Goal: Information Seeking & Learning: Learn about a topic

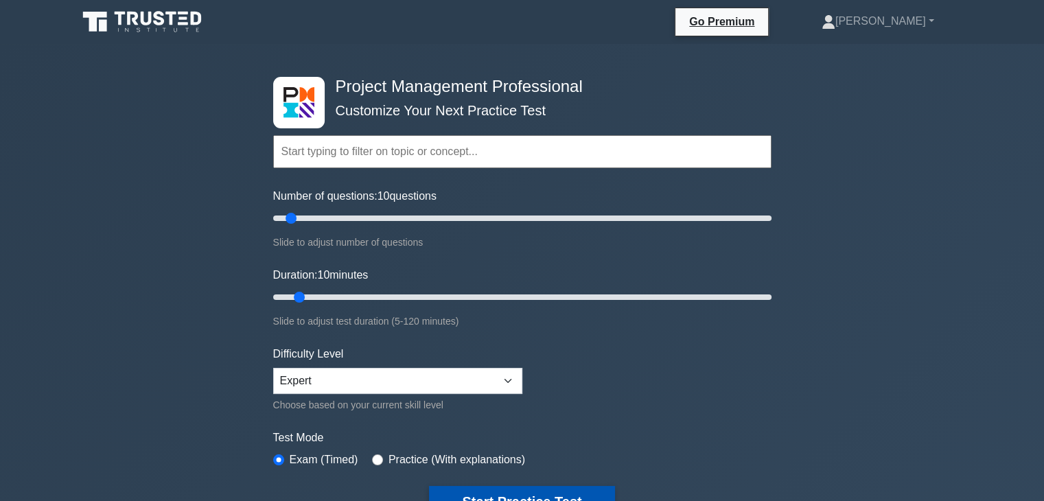
click at [487, 490] on button "Start Practice Test" at bounding box center [521, 502] width 185 height 32
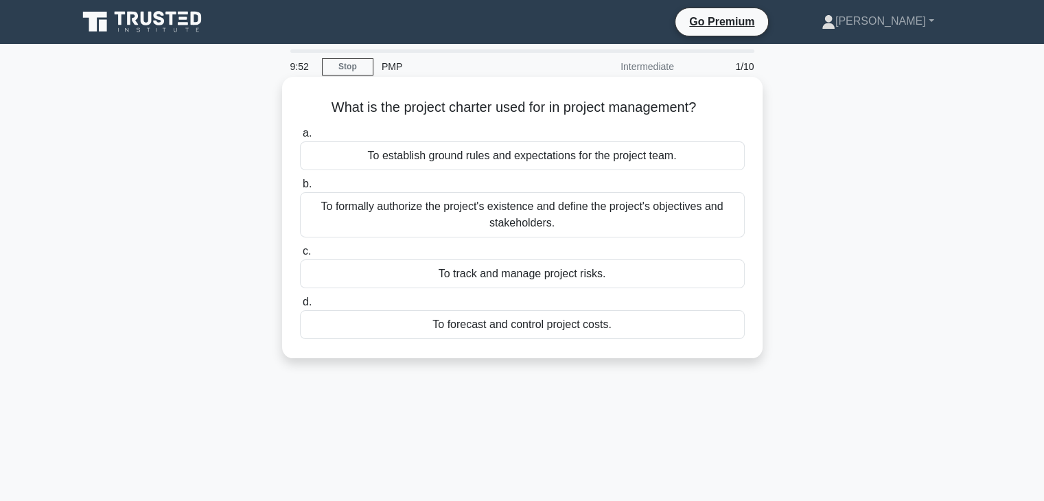
click at [535, 213] on div "To formally authorize the project's existence and define the project's objectiv…" at bounding box center [522, 214] width 445 height 45
click at [300, 189] on input "b. To formally authorize the project's existence and define the project's objec…" at bounding box center [300, 184] width 0 height 9
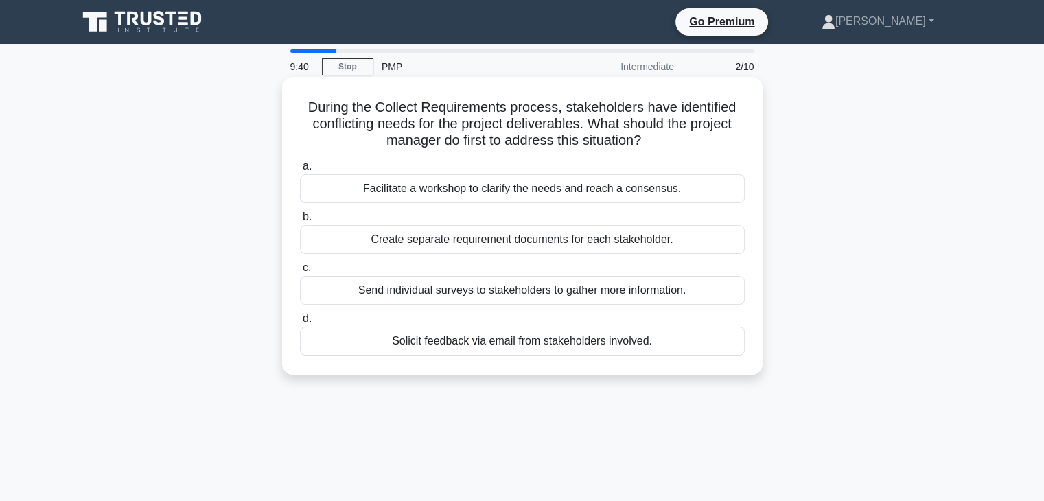
click at [524, 191] on div "Facilitate a workshop to clarify the needs and reach a consensus." at bounding box center [522, 188] width 445 height 29
click at [300, 171] on input "a. Facilitate a workshop to clarify the needs and reach a consensus." at bounding box center [300, 166] width 0 height 9
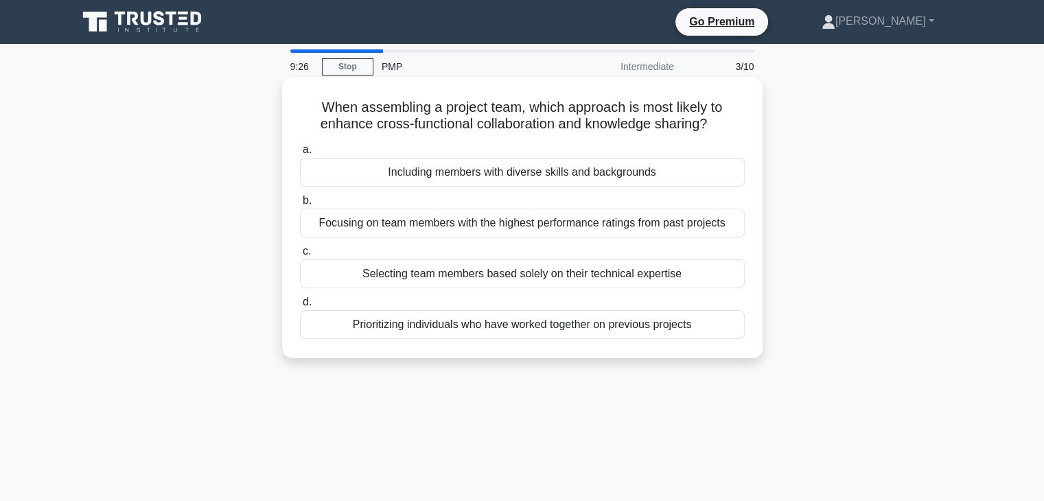
click at [526, 176] on div "Including members with diverse skills and backgrounds" at bounding box center [522, 172] width 445 height 29
click at [300, 154] on input "a. Including members with diverse skills and backgrounds" at bounding box center [300, 150] width 0 height 9
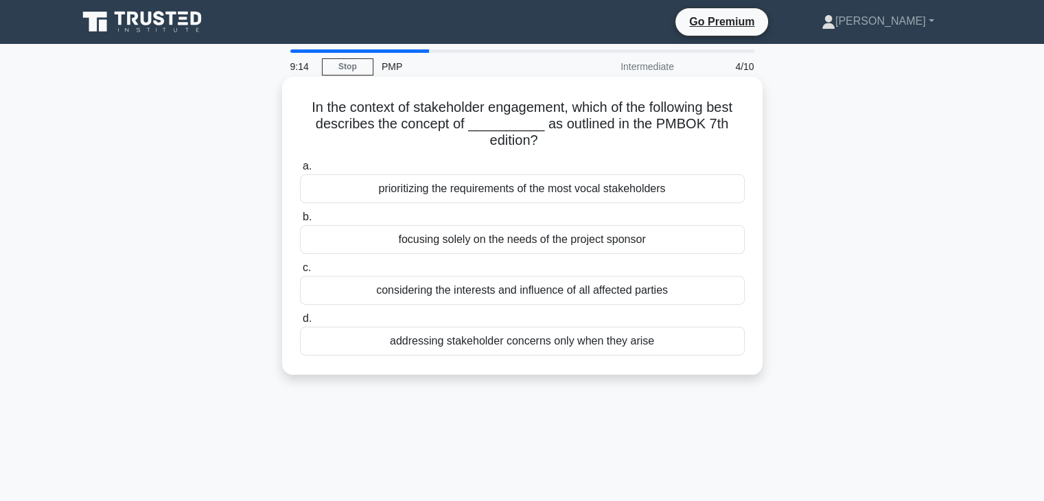
click at [458, 290] on div "considering the interests and influence of all affected parties" at bounding box center [522, 290] width 445 height 29
click at [300, 273] on input "c. considering the interests and influence of all affected parties" at bounding box center [300, 268] width 0 height 9
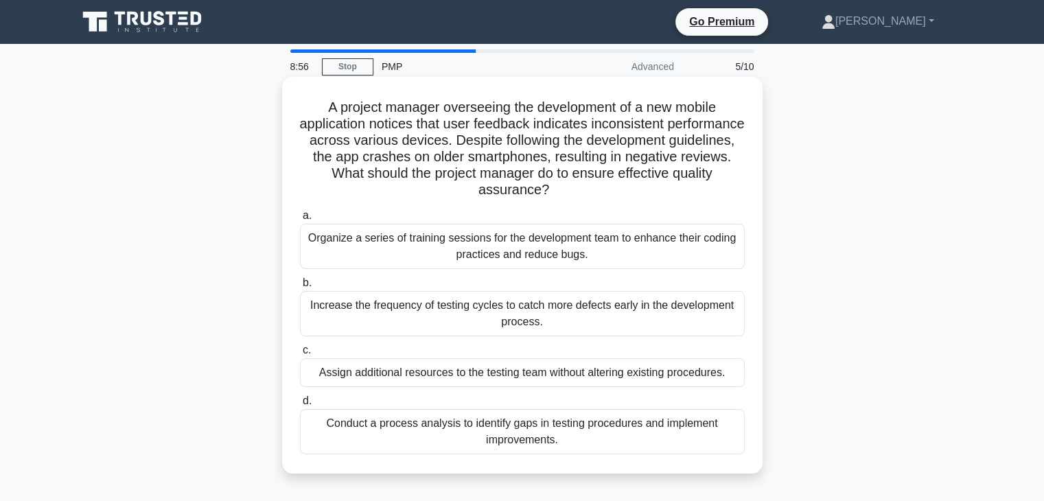
click at [528, 434] on div "Conduct a process analysis to identify gaps in testing procedures and implement…" at bounding box center [522, 431] width 445 height 45
click at [300, 406] on input "d. Conduct a process analysis to identify gaps in testing procedures and implem…" at bounding box center [300, 401] width 0 height 9
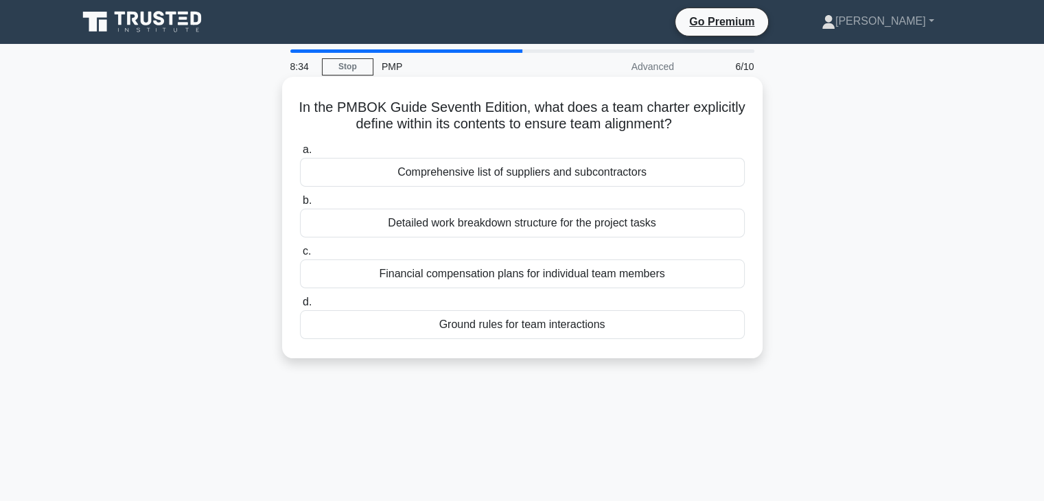
click at [557, 325] on div "Ground rules for team interactions" at bounding box center [522, 324] width 445 height 29
click at [300, 307] on input "d. Ground rules for team interactions" at bounding box center [300, 302] width 0 height 9
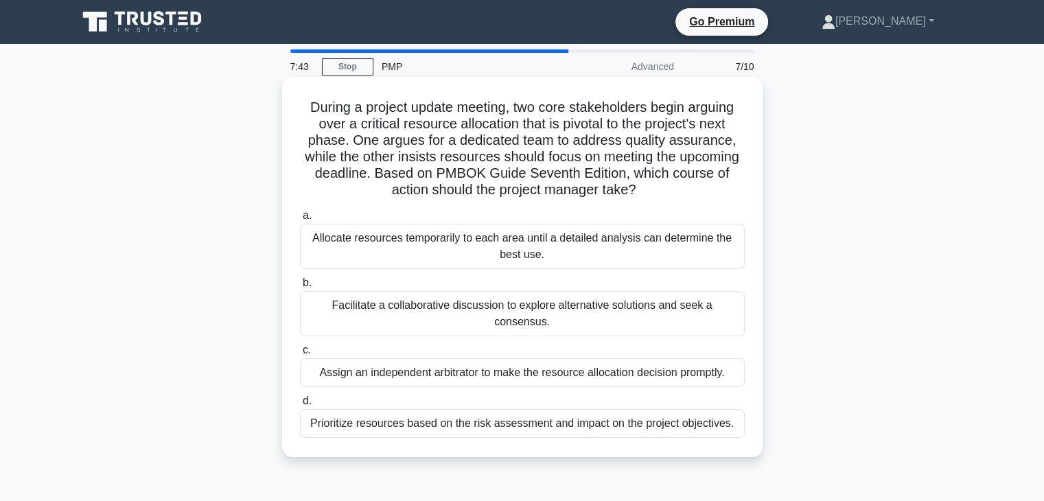
click at [533, 307] on div "Facilitate a collaborative discussion to explore alternative solutions and seek…" at bounding box center [522, 313] width 445 height 45
click at [300, 288] on input "b. Facilitate a collaborative discussion to explore alternative solutions and s…" at bounding box center [300, 283] width 0 height 9
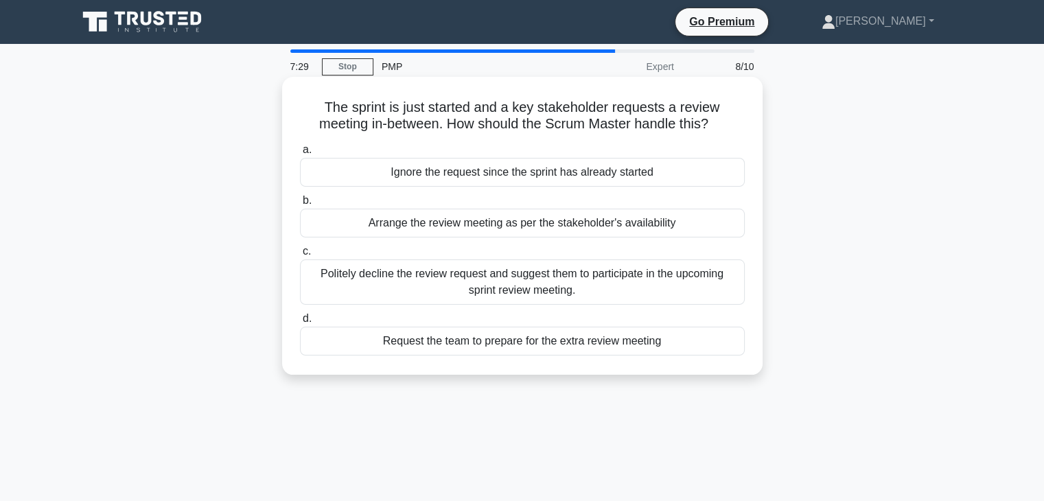
click at [504, 283] on div "Politely decline the review request and suggest them to participate in the upco…" at bounding box center [522, 281] width 445 height 45
click at [300, 256] on input "c. Politely decline the review request and suggest them to participate in the u…" at bounding box center [300, 251] width 0 height 9
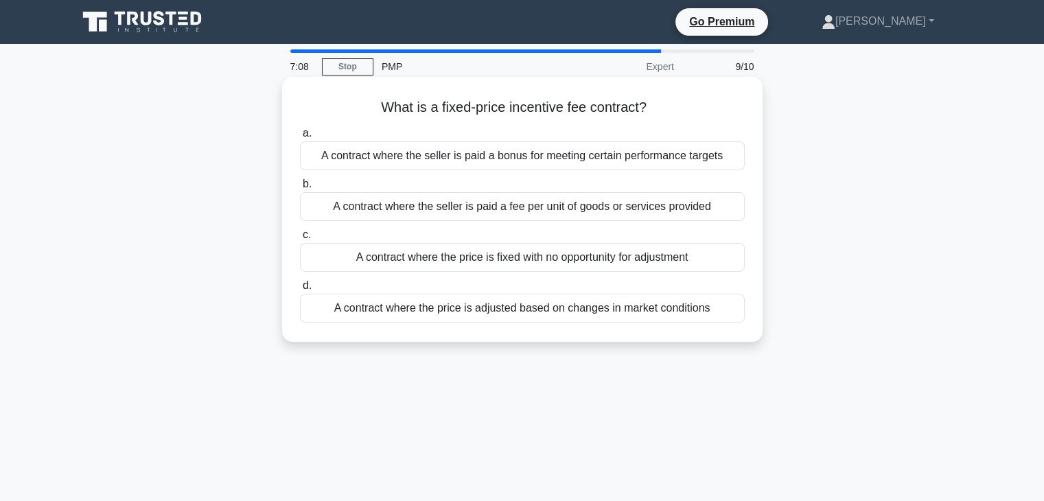
click at [543, 161] on div "A contract where the seller is paid a bonus for meeting certain performance tar…" at bounding box center [522, 155] width 445 height 29
click at [300, 138] on input "a. A contract where the seller is paid a bonus for meeting certain performance …" at bounding box center [300, 133] width 0 height 9
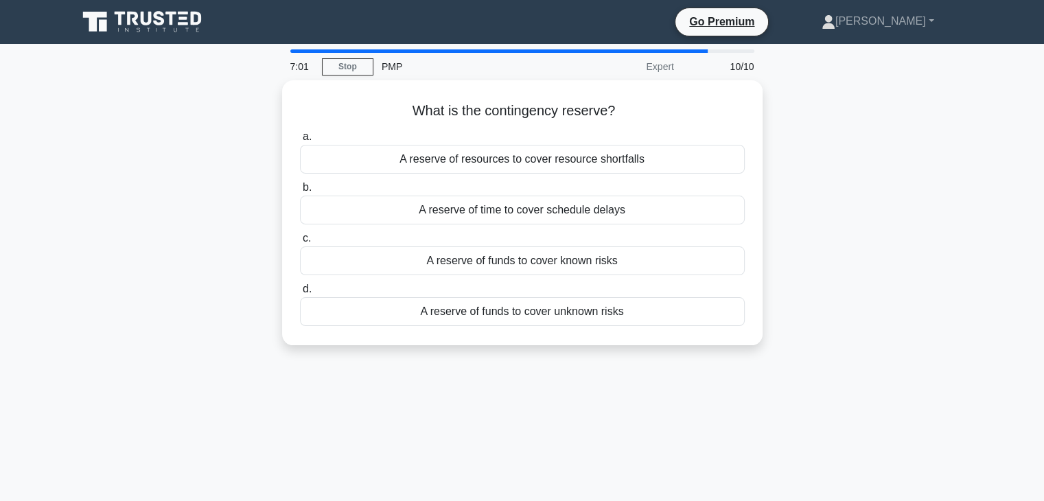
click at [543, 161] on div "A reserve of resources to cover resource shortfalls" at bounding box center [522, 159] width 445 height 29
click at [300, 141] on input "a. A reserve of resources to cover resource shortfalls" at bounding box center [300, 136] width 0 height 9
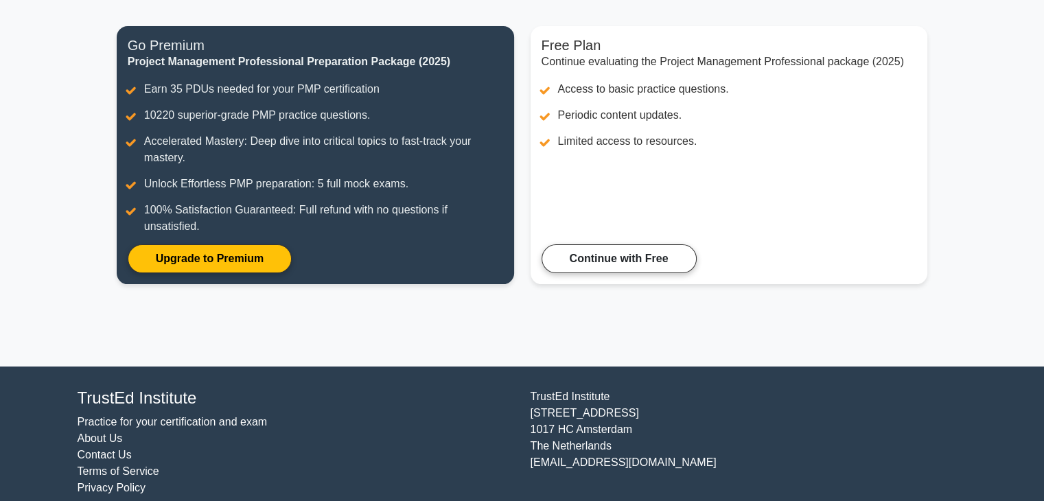
scroll to position [178, 0]
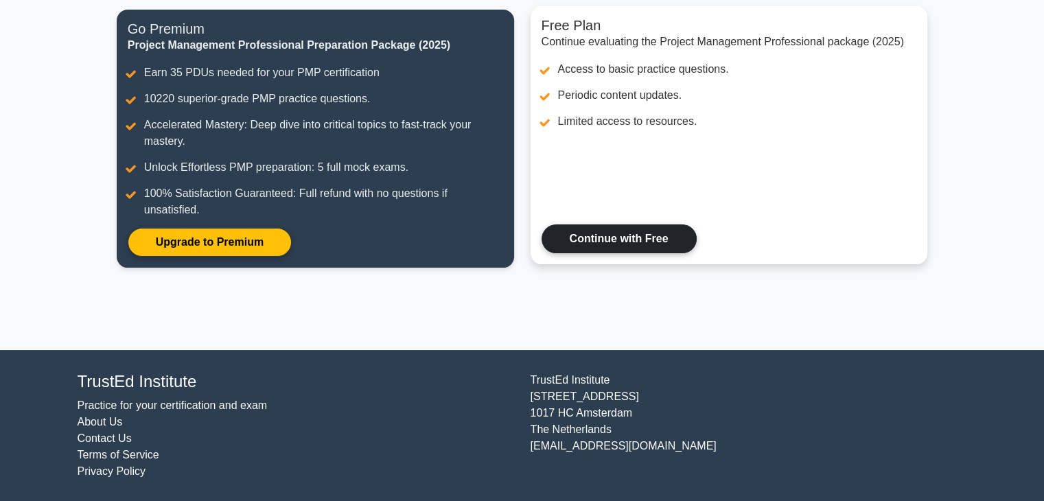
click at [586, 240] on link "Continue with Free" at bounding box center [619, 238] width 155 height 29
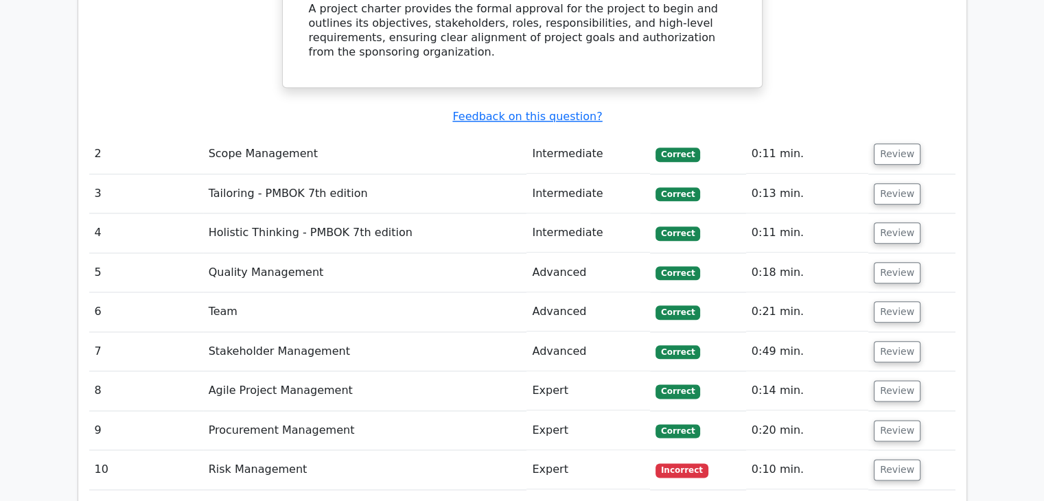
scroll to position [1675, 0]
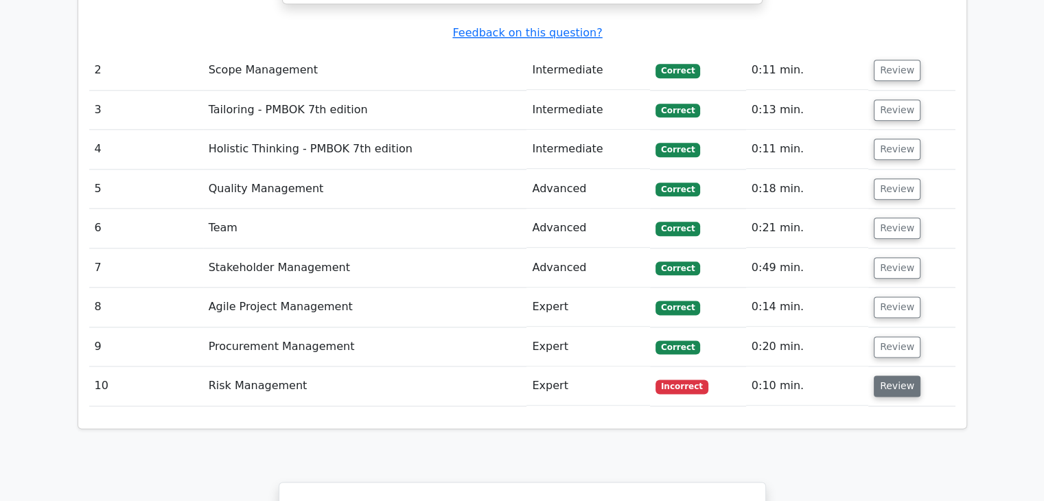
click at [898, 375] on button "Review" at bounding box center [897, 385] width 47 height 21
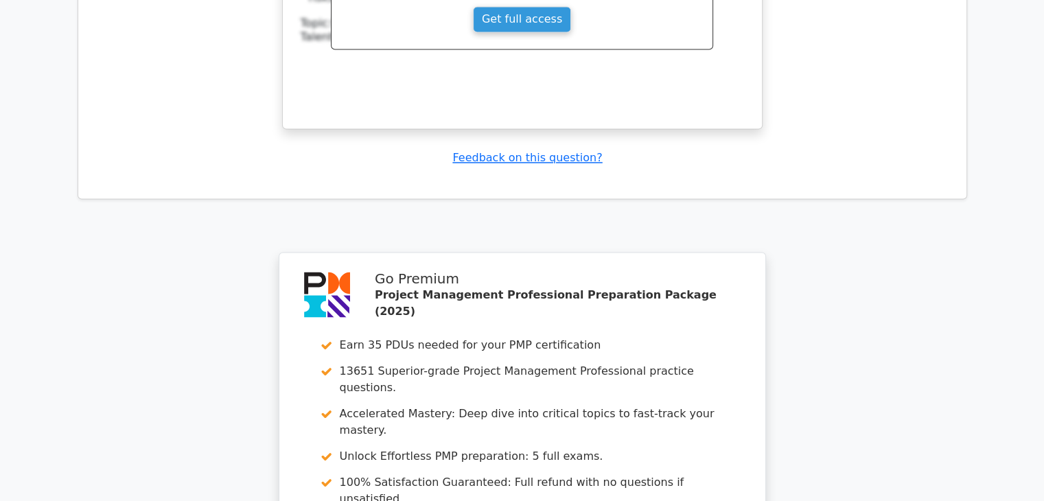
scroll to position [2444, 0]
